Goal: Navigation & Orientation: Find specific page/section

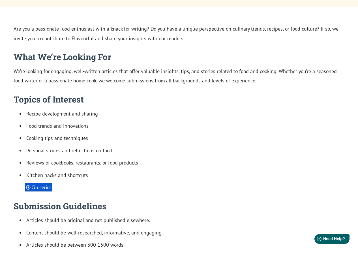
scroll to position [238, 0]
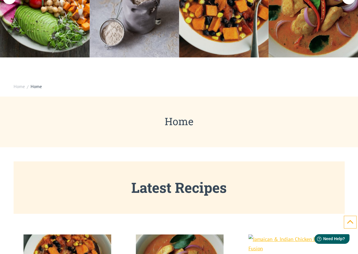
scroll to position [28, 0]
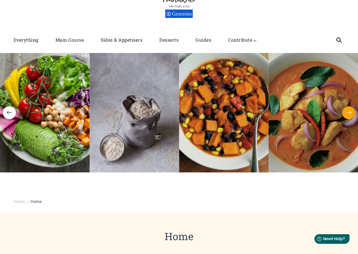
click at [350, 113] on icon "button" at bounding box center [348, 113] width 5 height 4
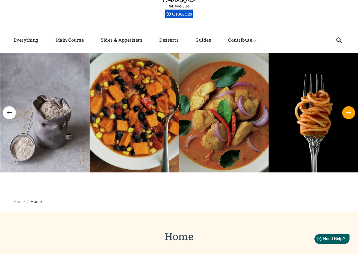
click at [350, 113] on icon "button" at bounding box center [348, 113] width 5 height 4
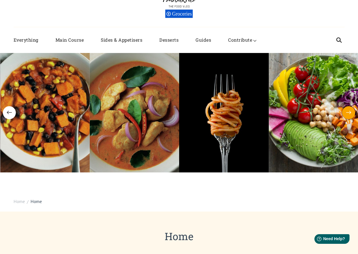
click at [350, 113] on icon "button" at bounding box center [348, 113] width 5 height 4
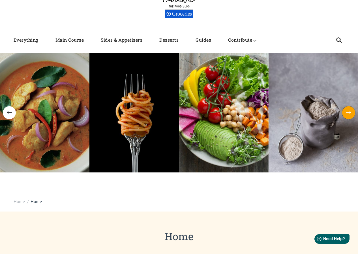
click at [350, 113] on icon "button" at bounding box center [348, 113] width 5 height 4
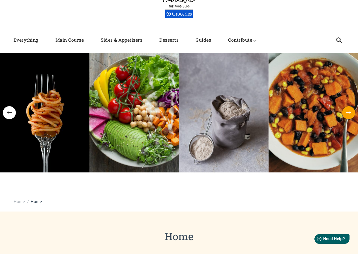
click at [350, 113] on icon "button" at bounding box center [348, 113] width 5 height 4
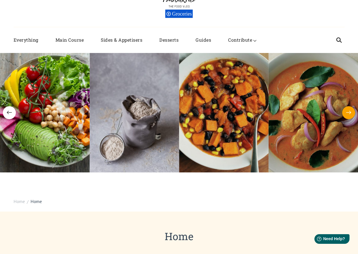
click at [350, 113] on icon "button" at bounding box center [348, 113] width 5 height 4
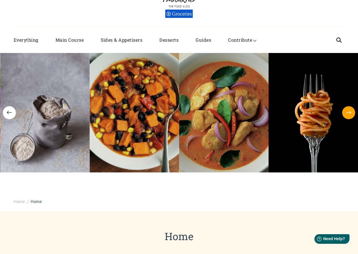
click at [350, 113] on icon "button" at bounding box center [348, 113] width 5 height 4
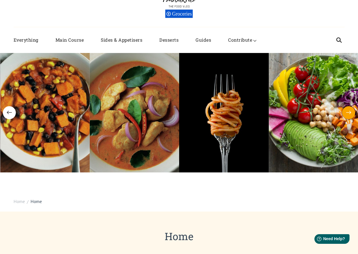
click at [350, 113] on icon "button" at bounding box center [348, 113] width 5 height 4
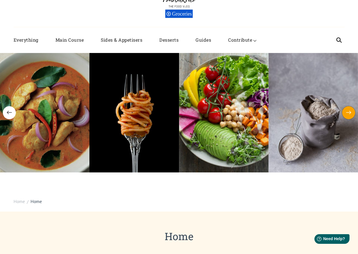
click at [350, 113] on icon "button" at bounding box center [348, 113] width 5 height 4
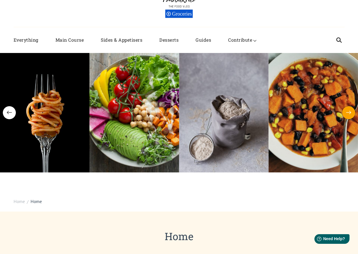
click at [350, 113] on icon "button" at bounding box center [348, 113] width 5 height 4
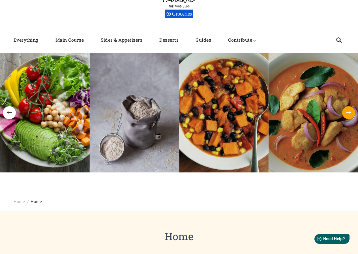
click at [350, 113] on icon "button" at bounding box center [348, 113] width 5 height 4
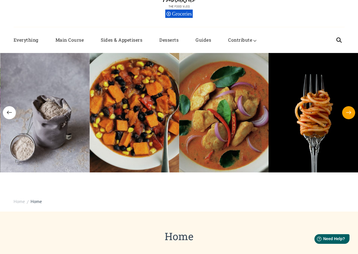
click at [350, 113] on icon "button" at bounding box center [348, 113] width 5 height 4
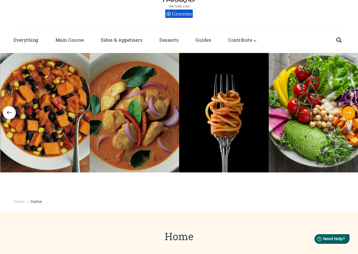
click at [350, 113] on icon "button" at bounding box center [348, 113] width 5 height 4
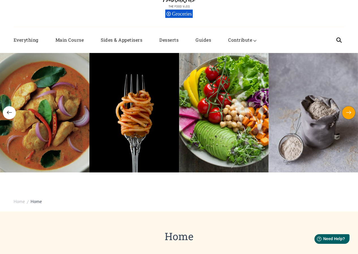
click at [350, 113] on icon "button" at bounding box center [348, 113] width 5 height 4
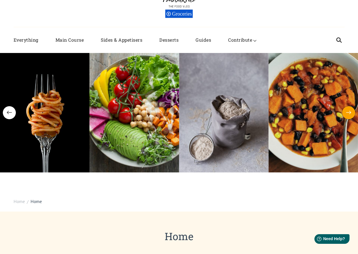
click at [350, 113] on icon "button" at bounding box center [348, 113] width 5 height 4
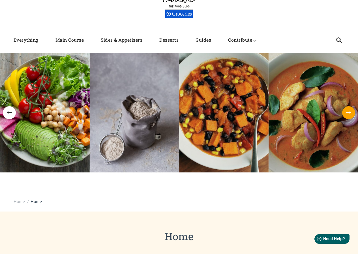
click at [350, 113] on icon "button" at bounding box center [348, 113] width 5 height 4
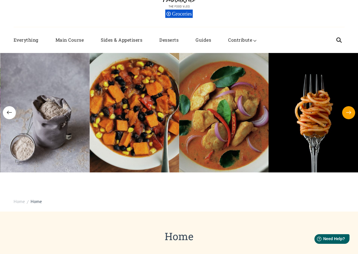
click at [350, 113] on icon "button" at bounding box center [348, 113] width 5 height 4
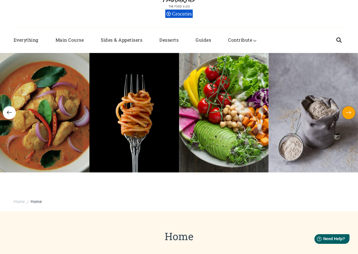
click at [350, 113] on icon "button" at bounding box center [348, 113] width 5 height 4
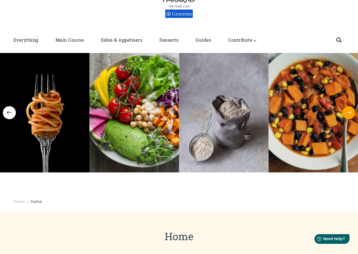
click at [350, 113] on icon "button" at bounding box center [348, 113] width 5 height 4
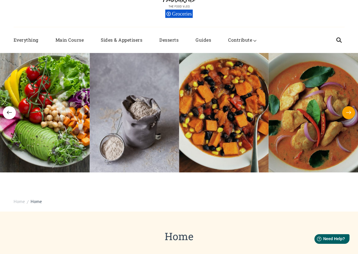
click at [350, 113] on icon "button" at bounding box center [348, 113] width 5 height 4
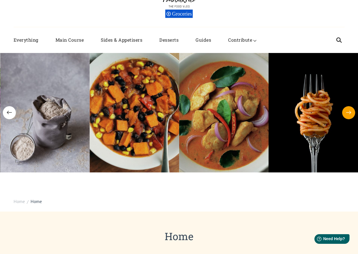
click at [350, 113] on icon "button" at bounding box center [348, 113] width 5 height 4
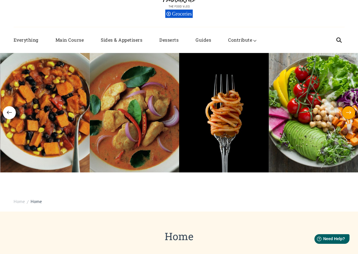
click at [350, 113] on icon "button" at bounding box center [348, 113] width 5 height 4
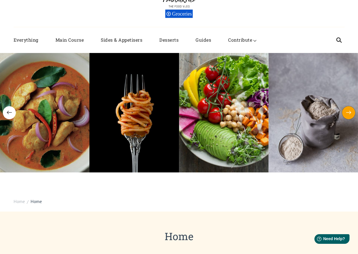
click at [350, 113] on icon "button" at bounding box center [348, 113] width 5 height 4
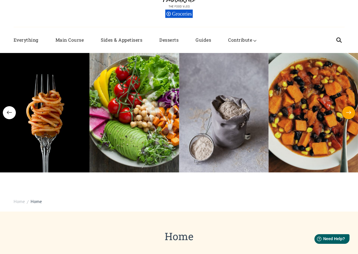
click at [350, 113] on icon "button" at bounding box center [348, 113] width 5 height 4
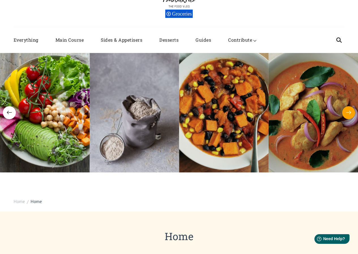
click at [350, 113] on icon "button" at bounding box center [348, 113] width 5 height 4
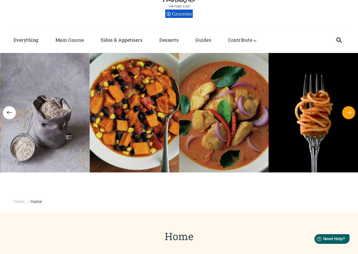
click at [350, 113] on icon "button" at bounding box center [348, 113] width 5 height 4
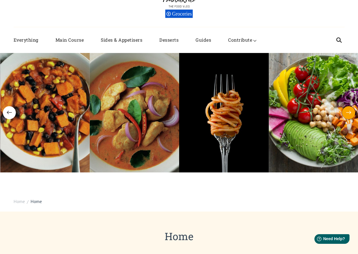
click at [350, 113] on icon "button" at bounding box center [348, 113] width 5 height 4
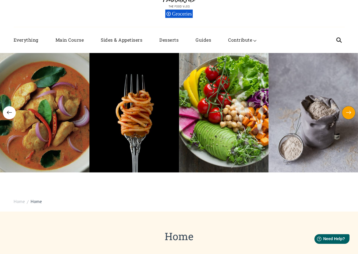
click at [350, 113] on icon "button" at bounding box center [348, 113] width 5 height 4
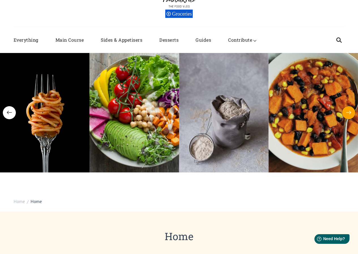
click at [350, 113] on icon "button" at bounding box center [348, 113] width 5 height 4
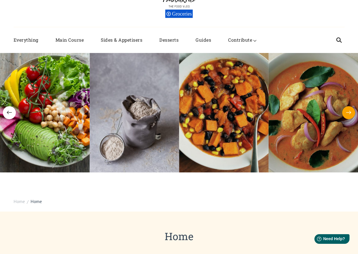
click at [350, 113] on icon "button" at bounding box center [348, 113] width 5 height 4
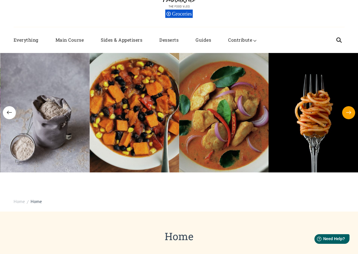
click at [350, 113] on icon "button" at bounding box center [348, 113] width 5 height 4
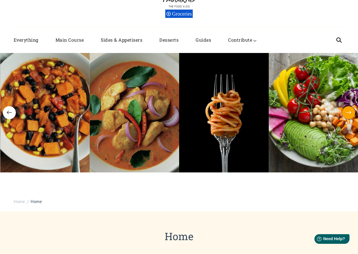
click at [350, 113] on icon "button" at bounding box center [348, 113] width 5 height 4
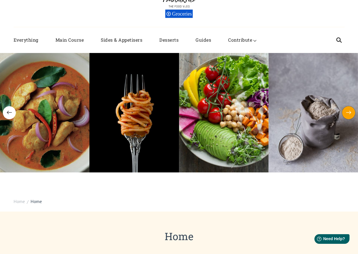
click at [350, 113] on icon "button" at bounding box center [348, 113] width 5 height 4
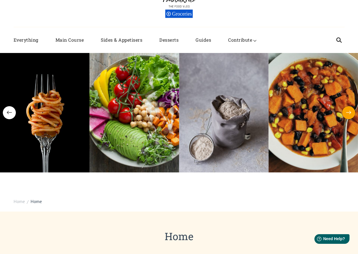
click at [350, 113] on icon "button" at bounding box center [348, 113] width 5 height 4
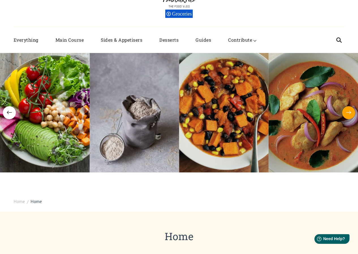
click at [350, 113] on icon "button" at bounding box center [348, 113] width 5 height 4
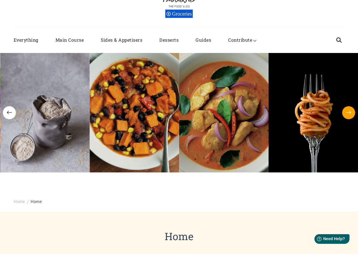
click at [350, 113] on icon "button" at bounding box center [348, 113] width 5 height 4
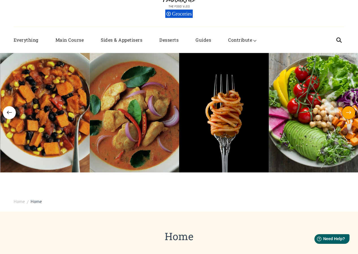
click at [350, 113] on icon "button" at bounding box center [348, 113] width 5 height 4
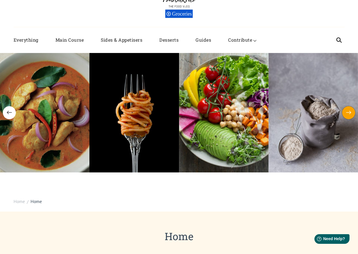
click at [350, 113] on icon "button" at bounding box center [348, 113] width 5 height 4
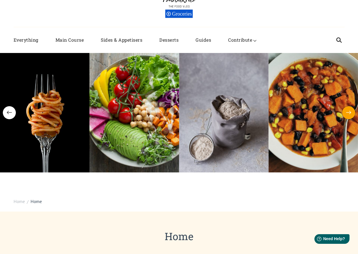
click at [353, 109] on button "button" at bounding box center [348, 112] width 13 height 13
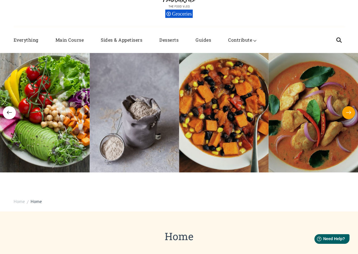
click at [353, 109] on button "button" at bounding box center [348, 112] width 13 height 13
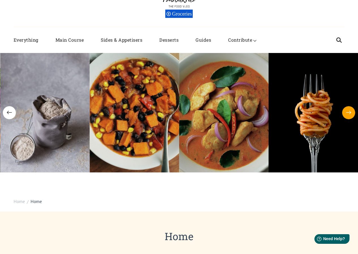
click at [353, 109] on button "button" at bounding box center [348, 112] width 13 height 13
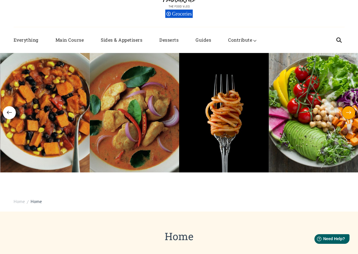
click at [353, 109] on button "button" at bounding box center [348, 112] width 13 height 13
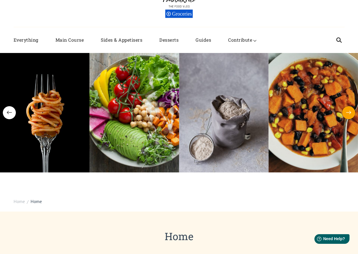
click at [353, 109] on button "button" at bounding box center [348, 112] width 13 height 13
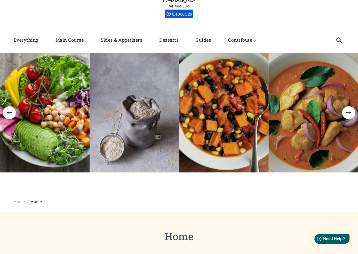
click at [327, 11] on div "Flavourful The Food Vlog Groceries" at bounding box center [179, 6] width 331 height 41
